Goal: Information Seeking & Learning: Learn about a topic

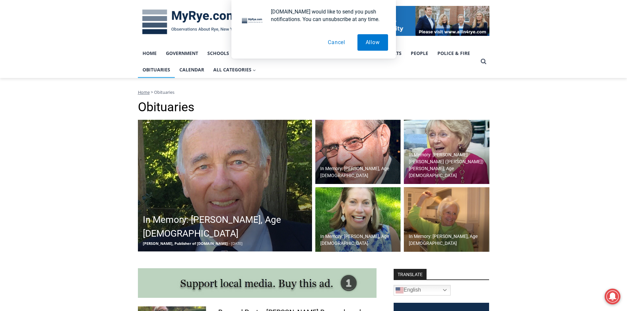
scroll to position [132, 0]
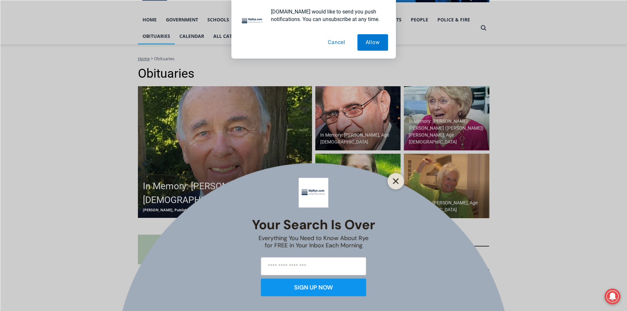
click at [393, 182] on icon "Close" at bounding box center [396, 181] width 6 height 6
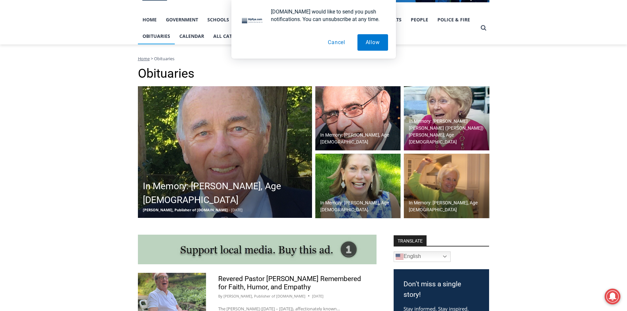
click at [336, 42] on button "Cancel" at bounding box center [337, 42] width 34 height 16
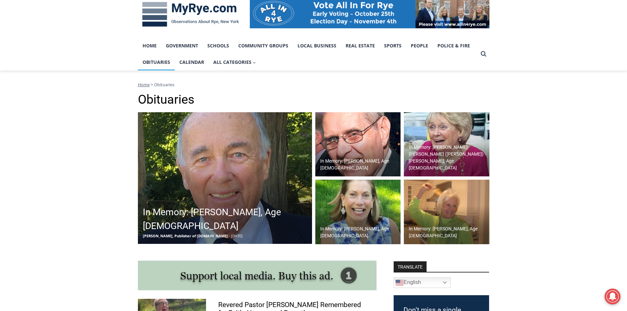
scroll to position [66, 0]
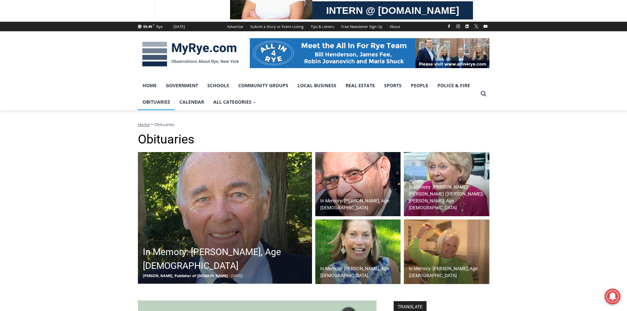
click at [358, 205] on h2 "In Memory: [PERSON_NAME], Age [DEMOGRAPHIC_DATA]" at bounding box center [359, 205] width 79 height 14
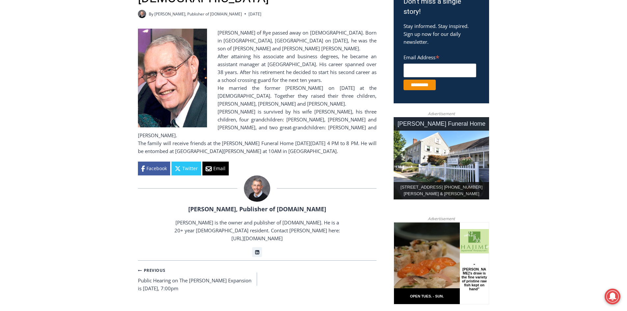
scroll to position [165, 0]
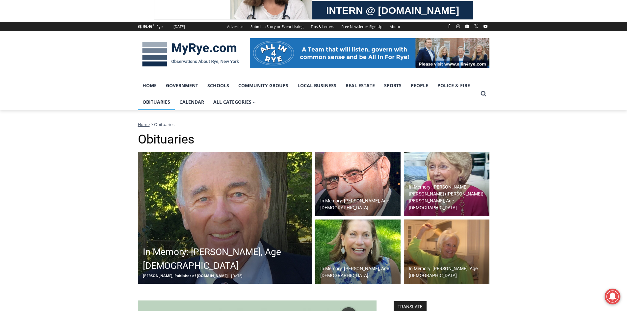
click at [221, 254] on h2 "In Memory: Richard Allen Hynson, Age 93" at bounding box center [227, 259] width 168 height 28
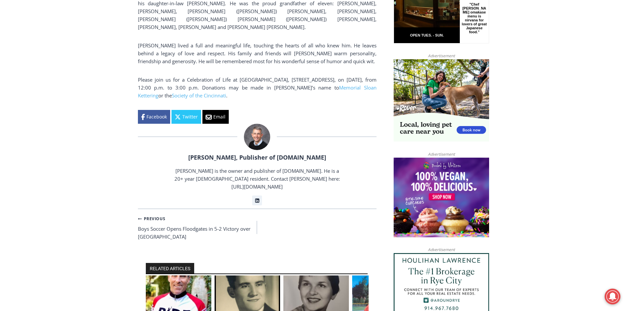
scroll to position [494, 0]
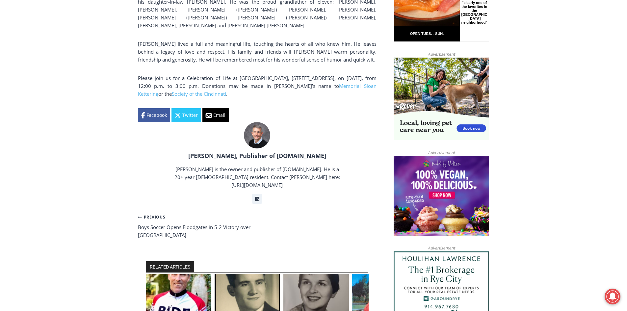
click at [182, 274] on img "1 of 6" at bounding box center [179, 296] width 66 height 44
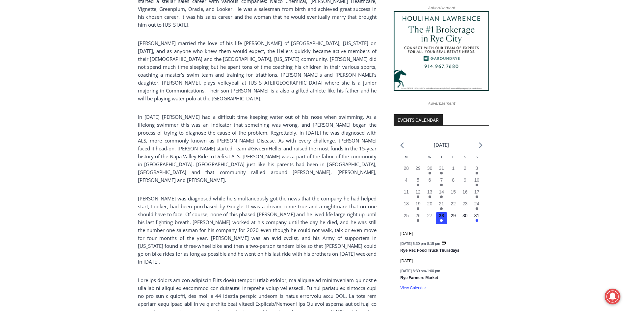
scroll to position [757, 0]
